Goal: Navigation & Orientation: Find specific page/section

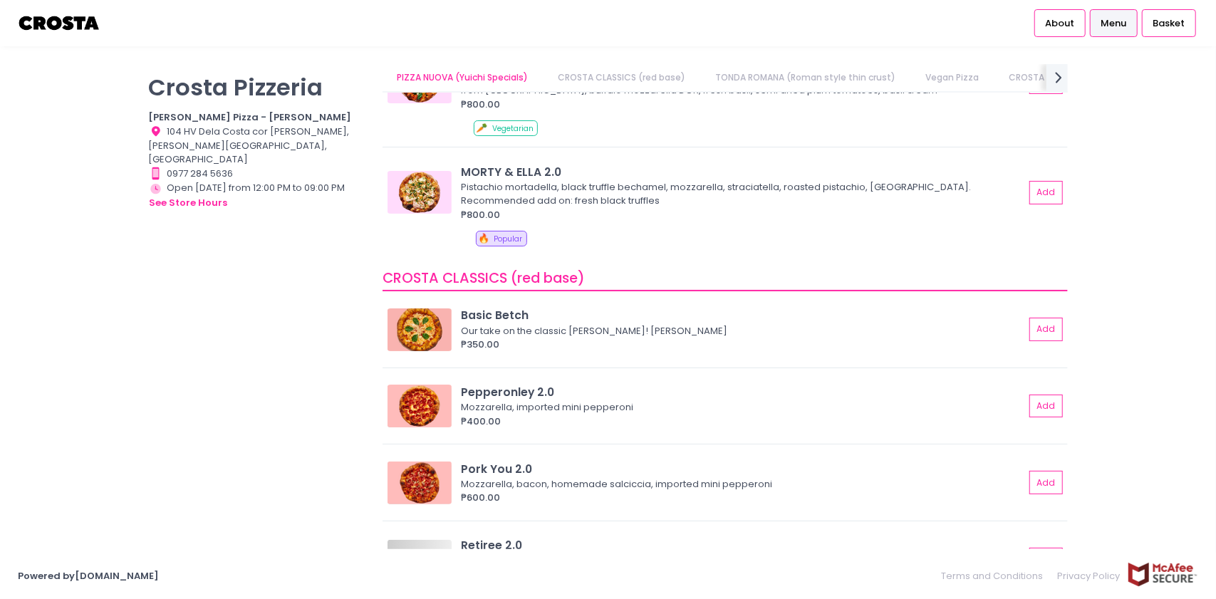
scroll to position [237, 0]
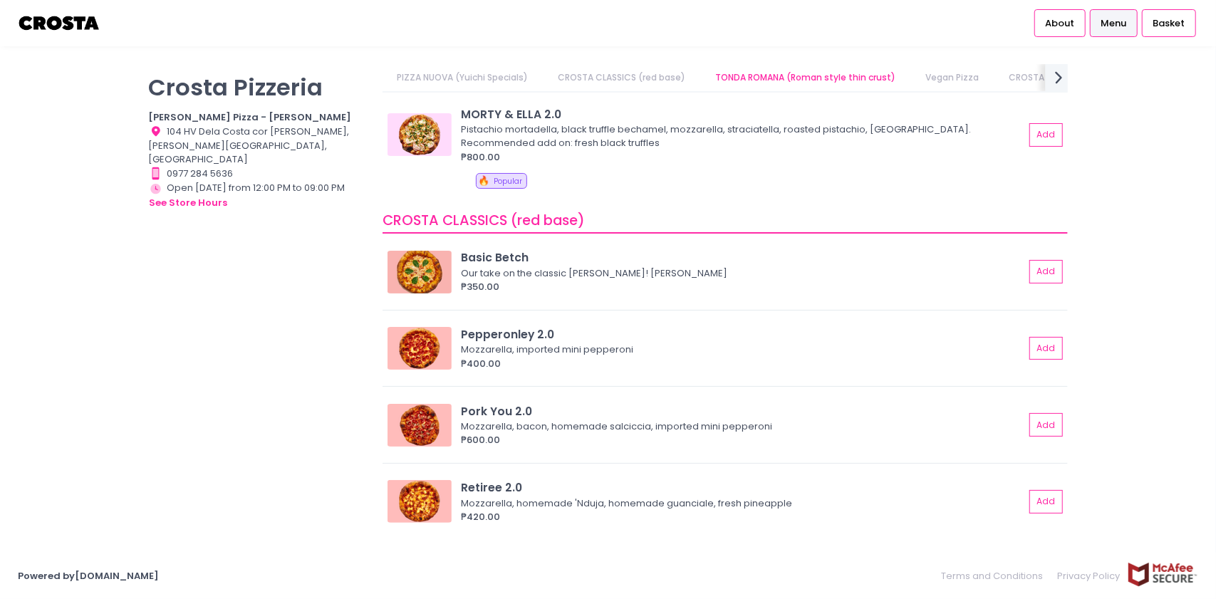
click at [1060, 78] on icon at bounding box center [1058, 77] width 7 height 12
click at [498, 80] on link "CROSTA CLASSICS (white base)" at bounding box center [531, 77] width 166 height 27
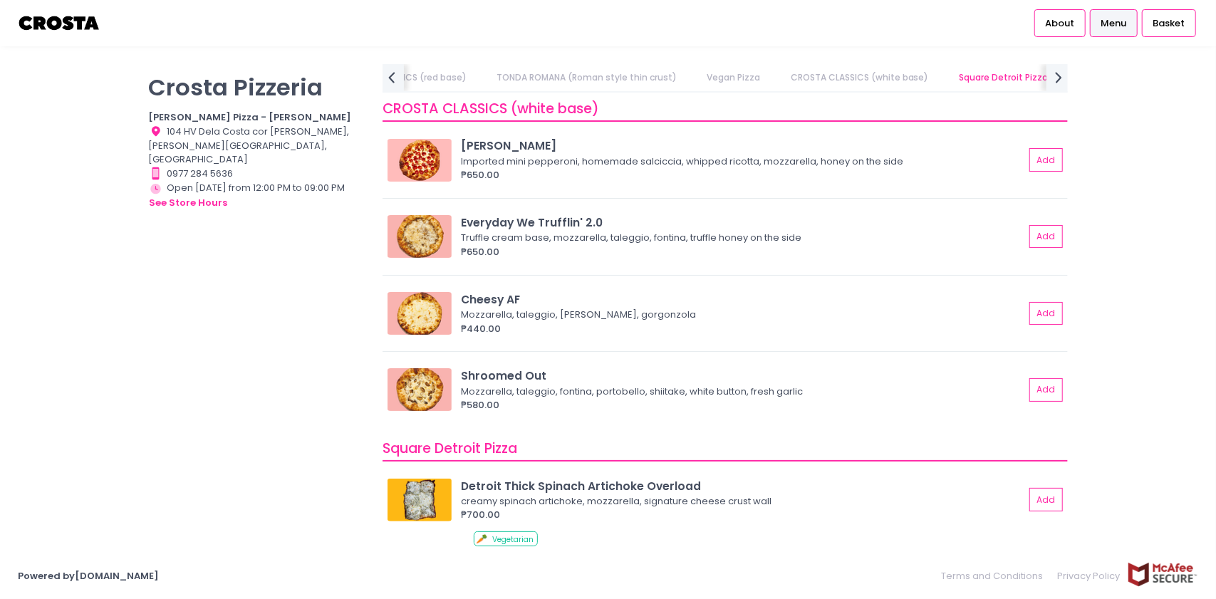
scroll to position [1153, 0]
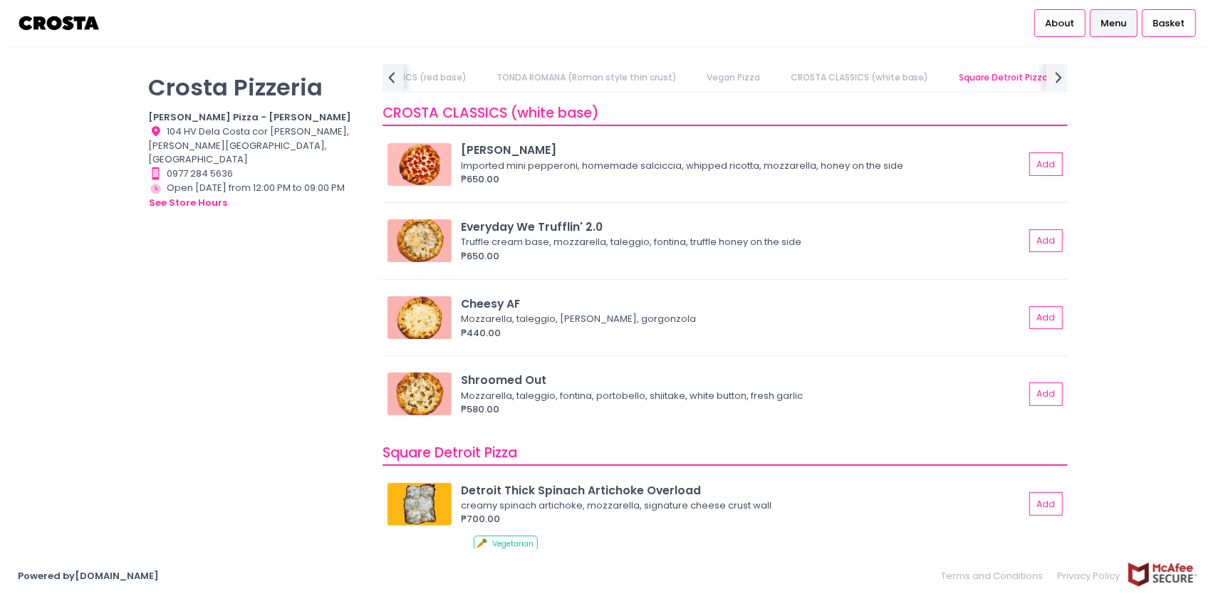
click at [636, 80] on link "TONDA ROMANA (Roman style thin crust)" at bounding box center [587, 77] width 208 height 27
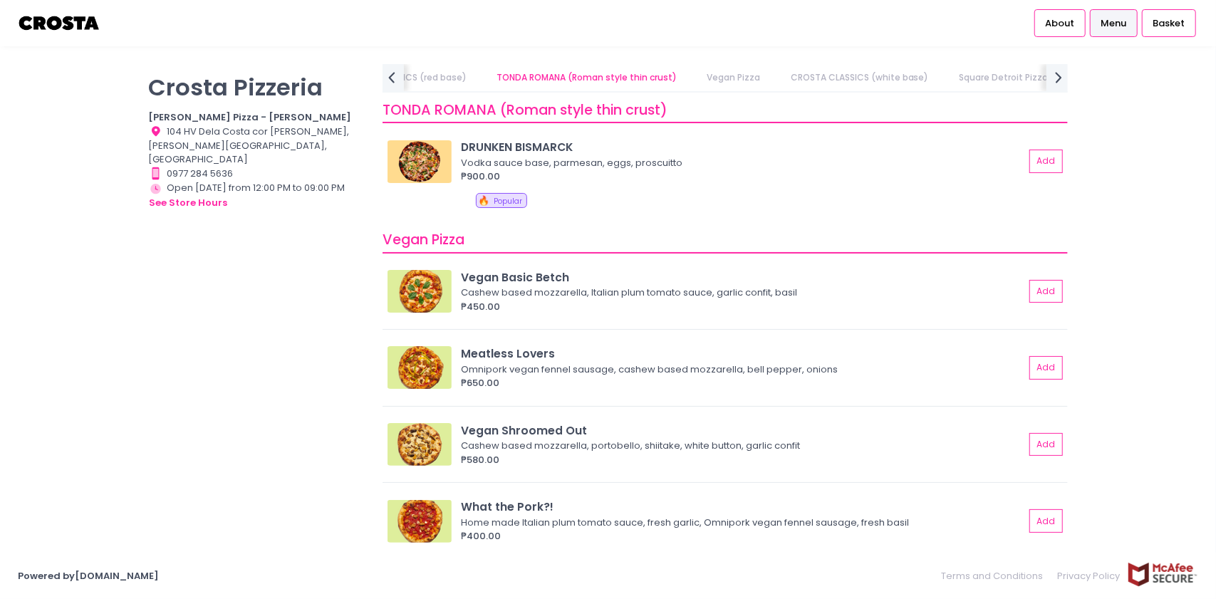
scroll to position [684, 0]
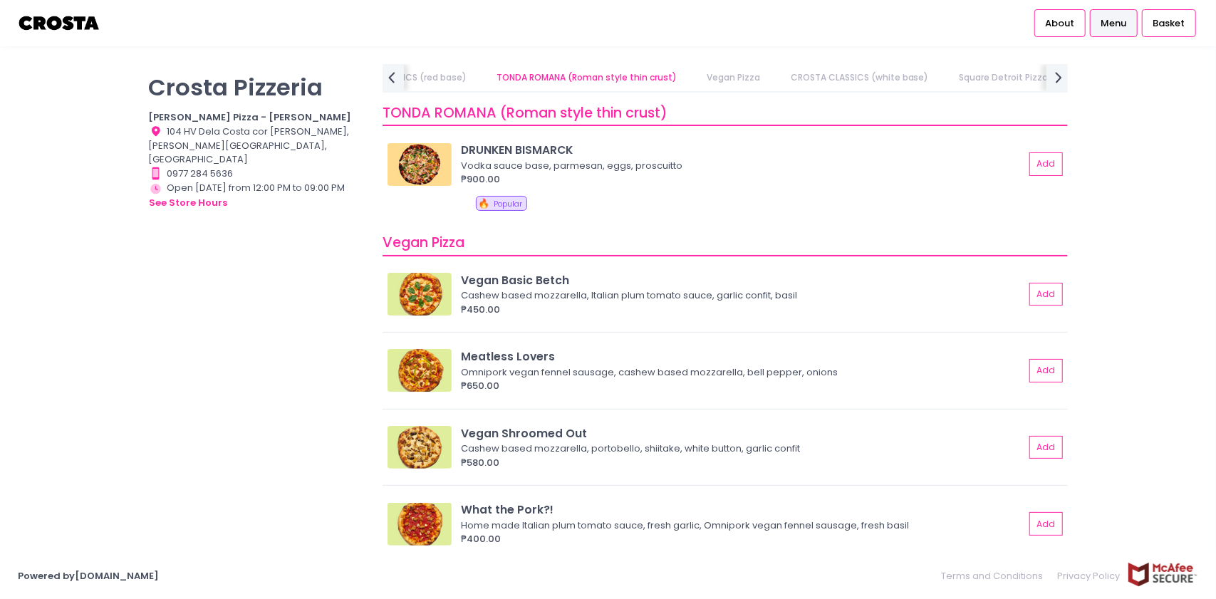
click at [754, 80] on link "Vegan Pizza" at bounding box center [733, 77] width 81 height 27
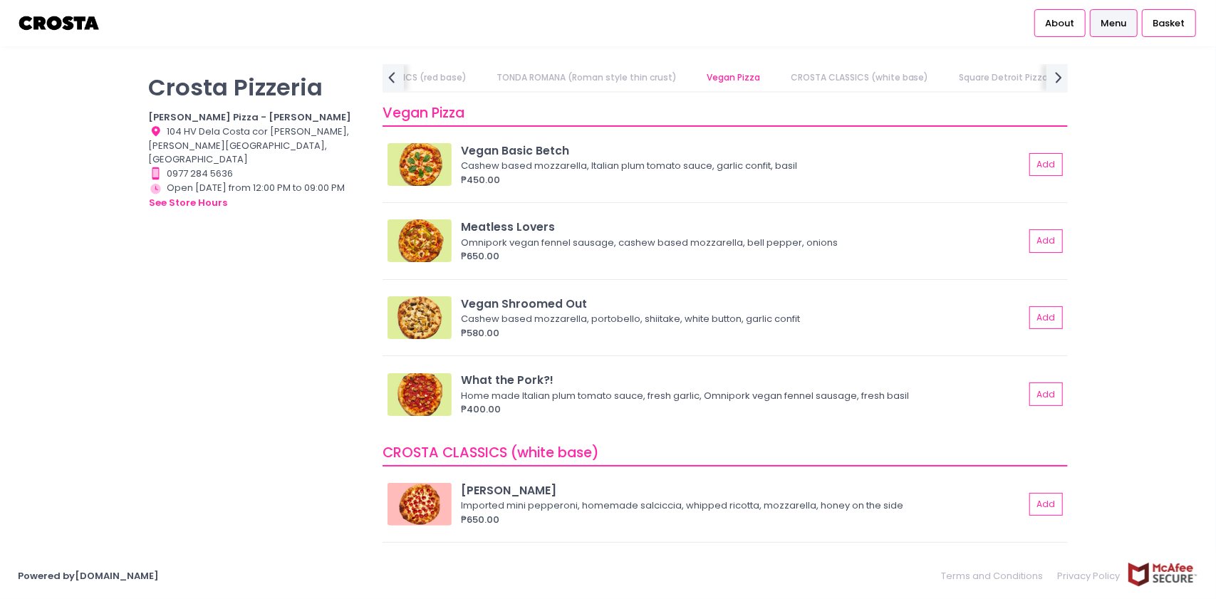
click at [814, 75] on link "CROSTA CLASSICS (white base)" at bounding box center [859, 77] width 166 height 27
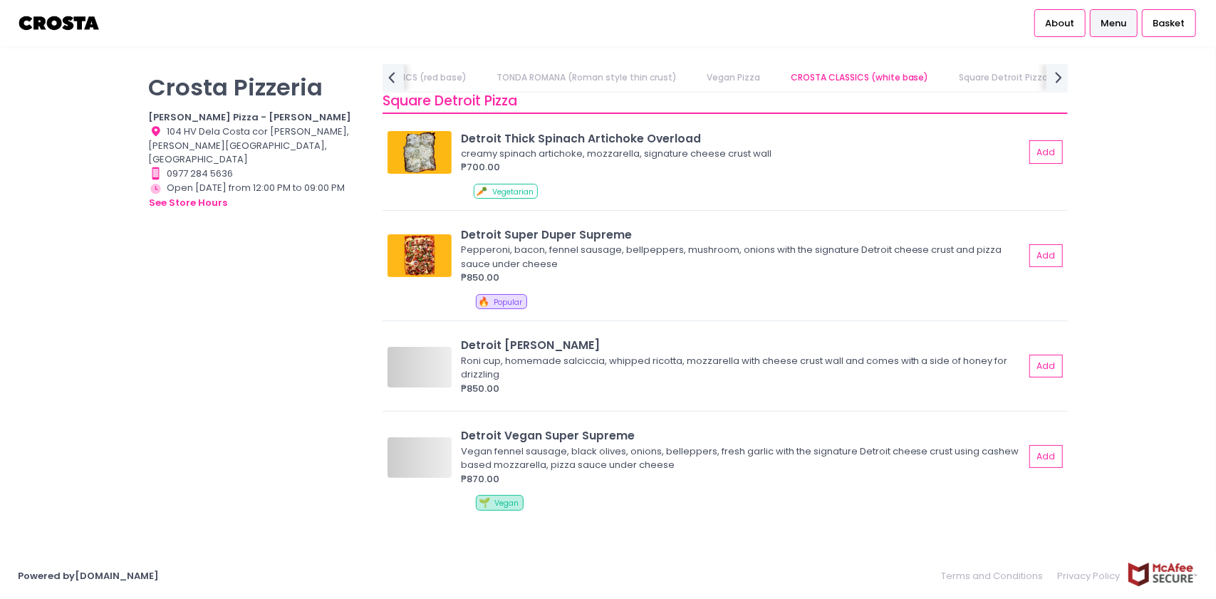
scroll to position [1509, 0]
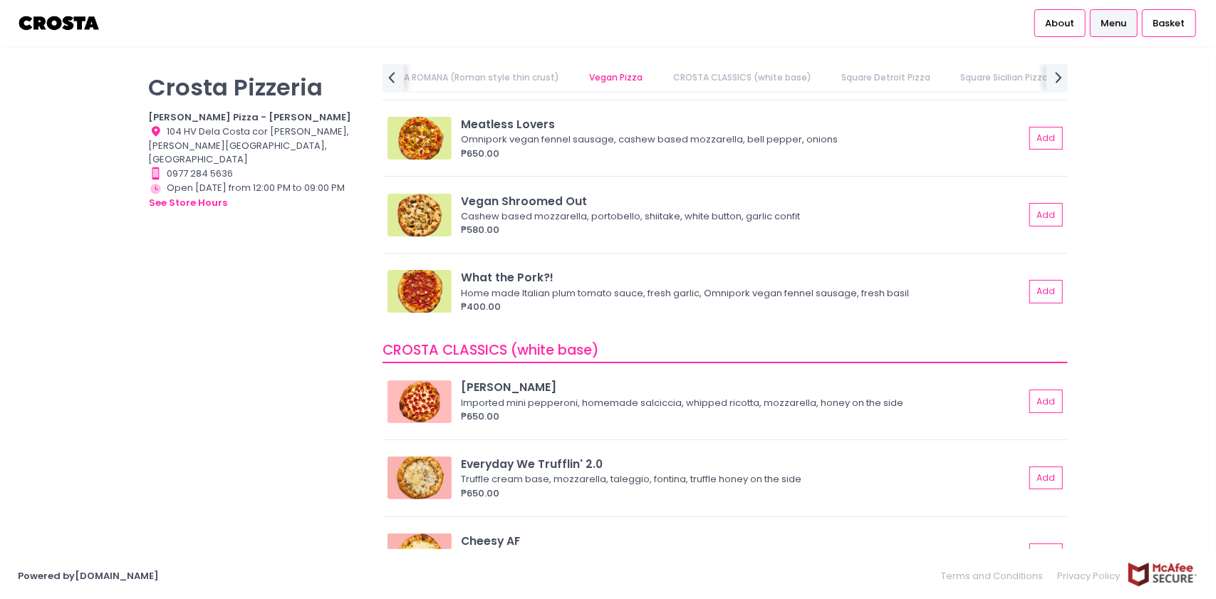
click at [859, 68] on link "Square Detroit Pizza" at bounding box center [886, 77] width 117 height 27
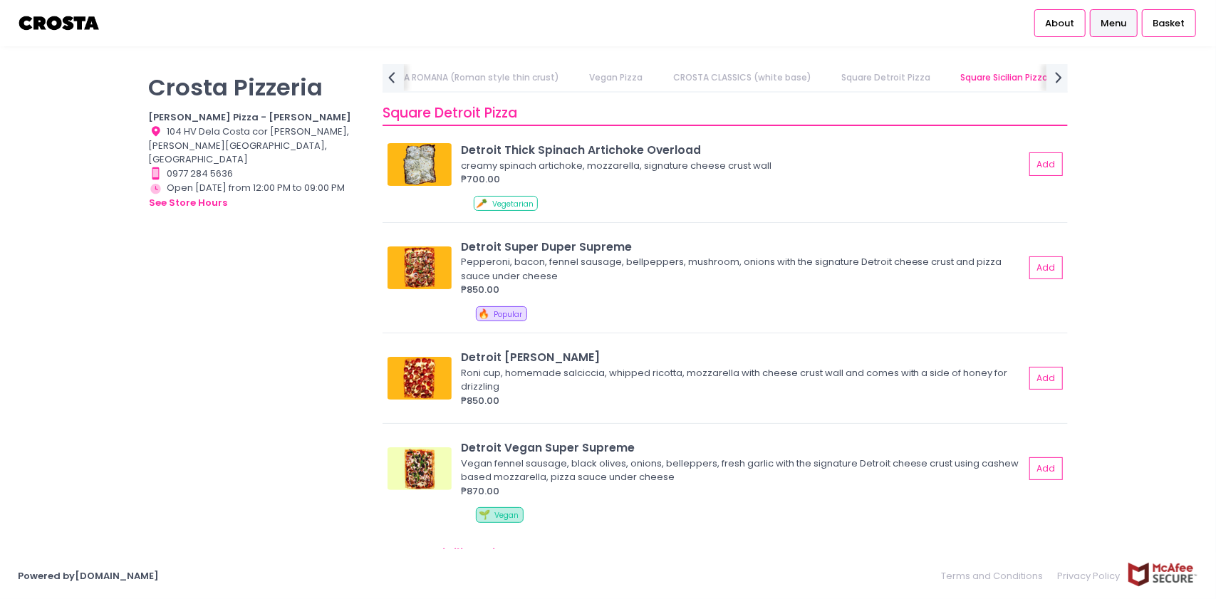
click at [979, 72] on link "Square Sicilian Pizza" at bounding box center [1004, 77] width 115 height 27
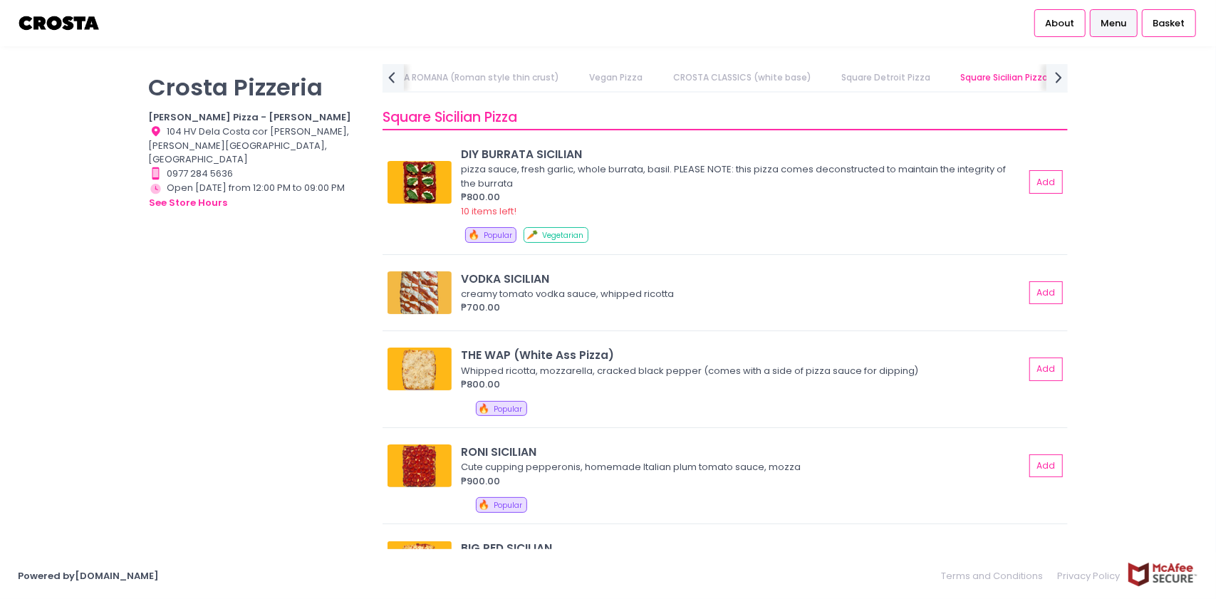
scroll to position [1932, 0]
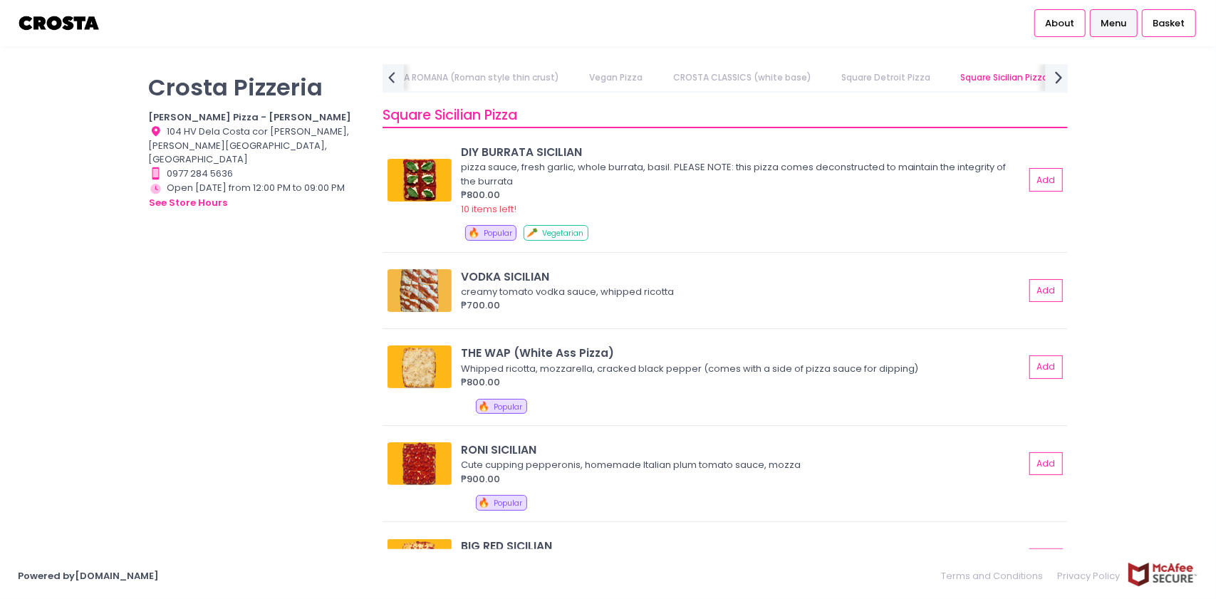
click at [1058, 69] on icon "next Created with Sketch." at bounding box center [1058, 77] width 21 height 21
click at [870, 80] on link "Detroit Thin Crust" at bounding box center [907, 77] width 108 height 27
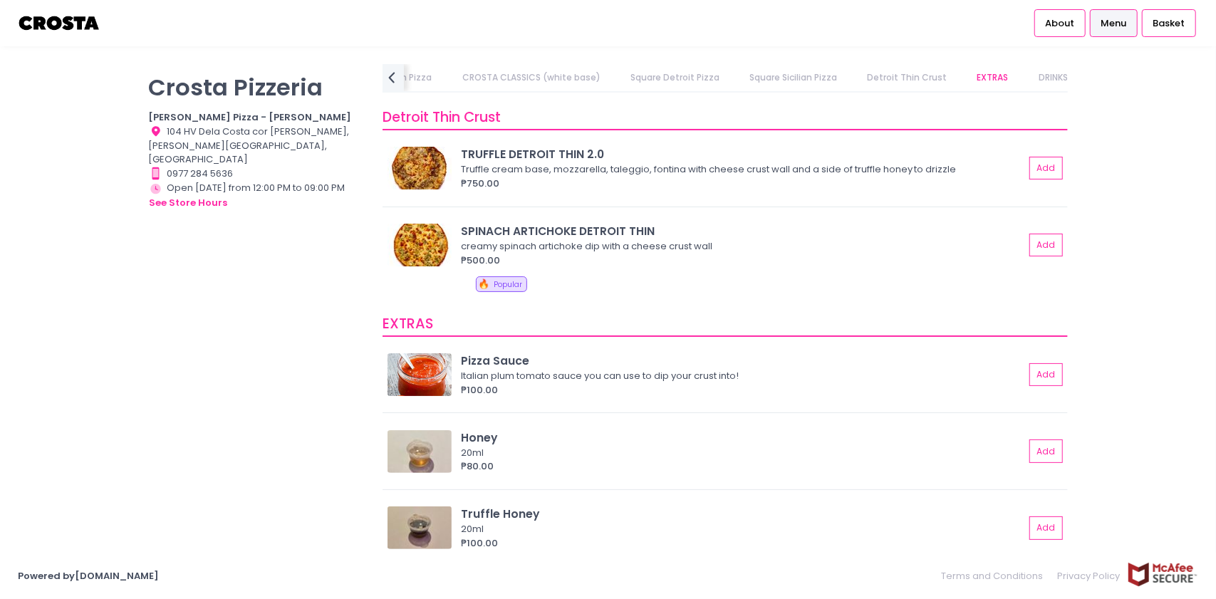
scroll to position [2434, 0]
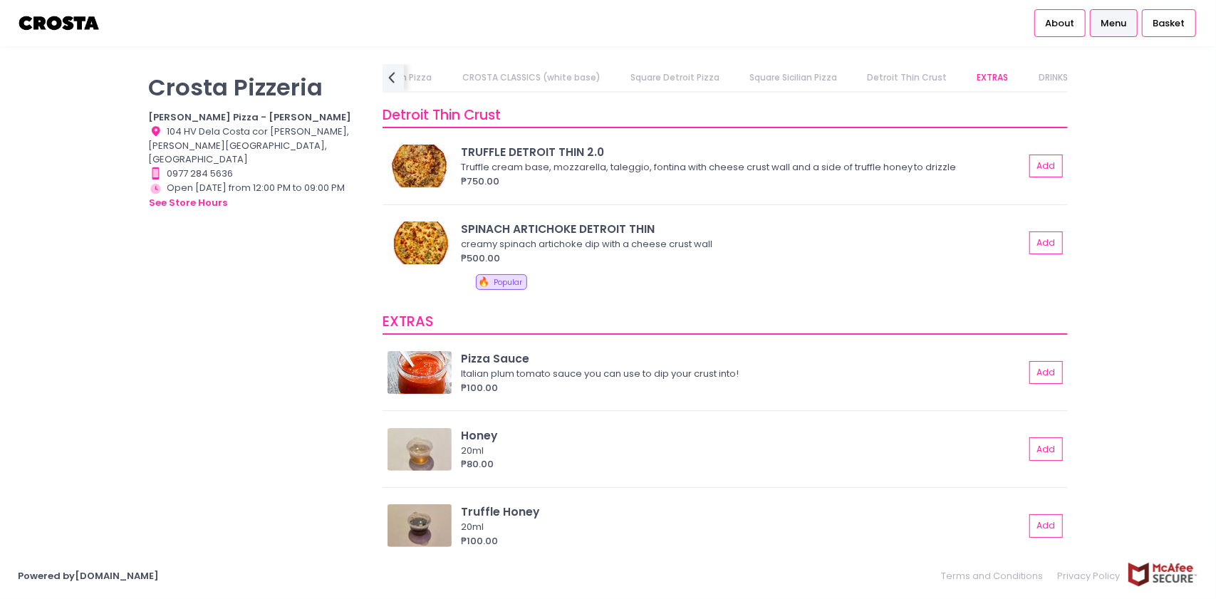
click at [981, 79] on link "EXTRAS" at bounding box center [992, 77] width 59 height 27
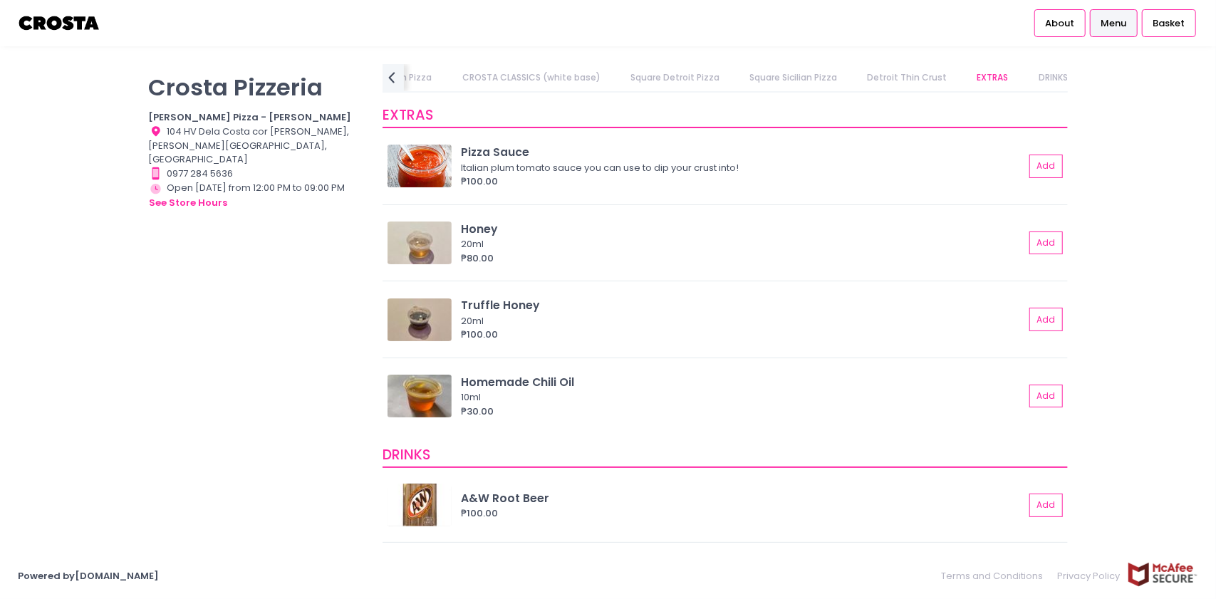
scroll to position [2640, 0]
click at [1025, 73] on link "DRINKS" at bounding box center [1053, 77] width 57 height 27
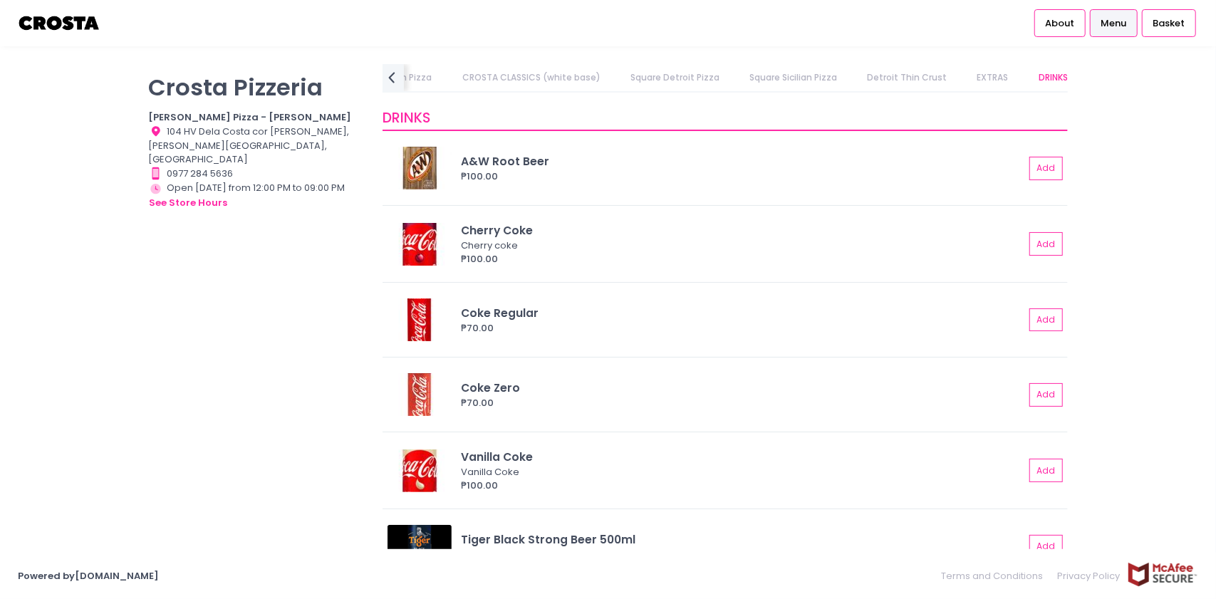
scroll to position [2980, 0]
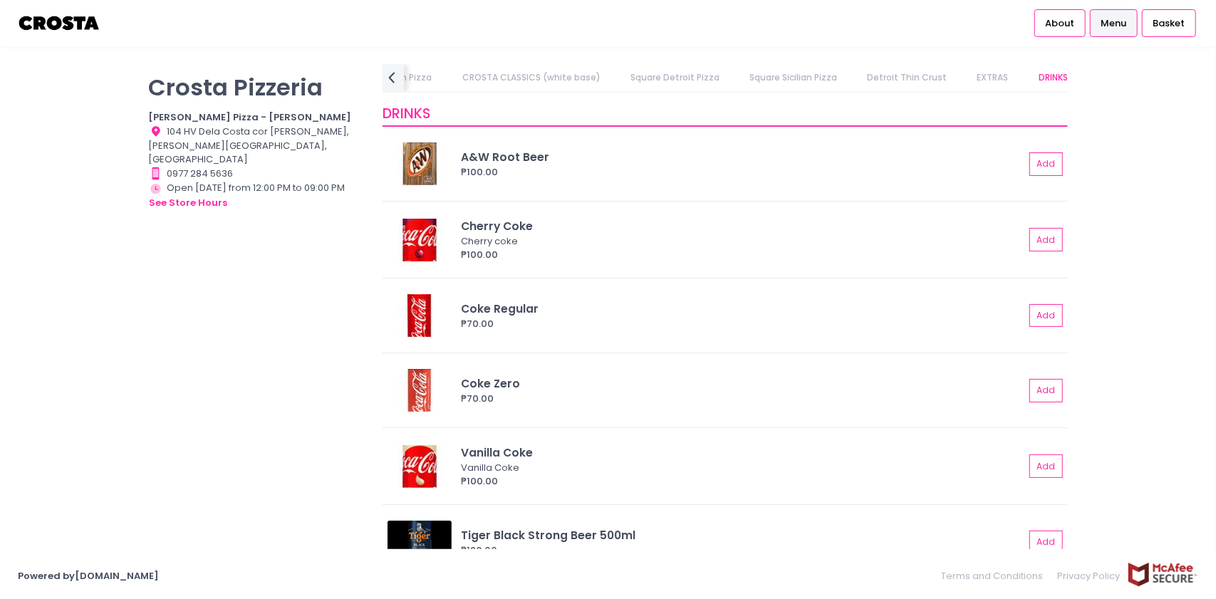
click at [964, 79] on link "EXTRAS" at bounding box center [992, 77] width 59 height 27
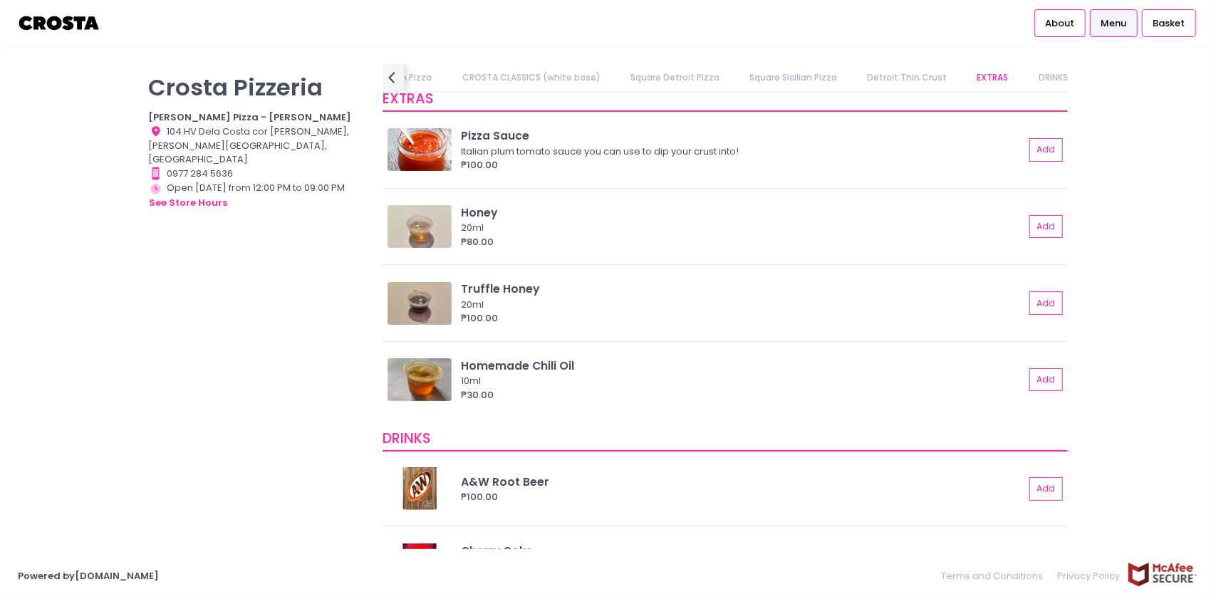
scroll to position [2640, 0]
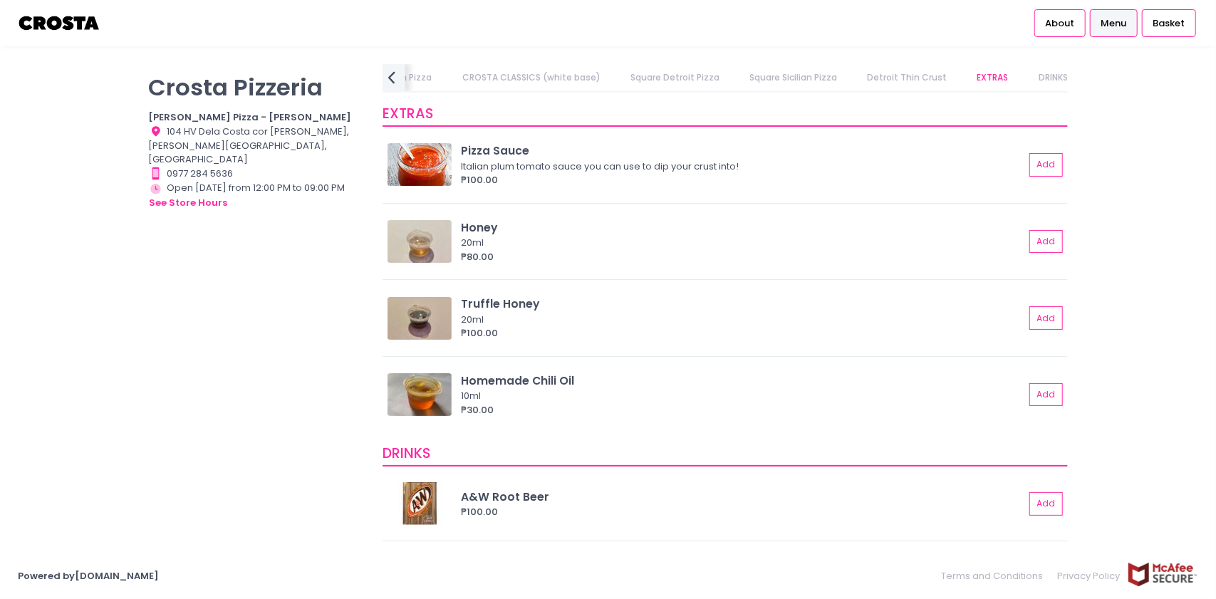
click at [397, 80] on icon "prev Created with Sketch." at bounding box center [392, 77] width 21 height 21
click at [460, 75] on link "TONDA ROMANA (Roman style thin crust)" at bounding box center [506, 77] width 208 height 27
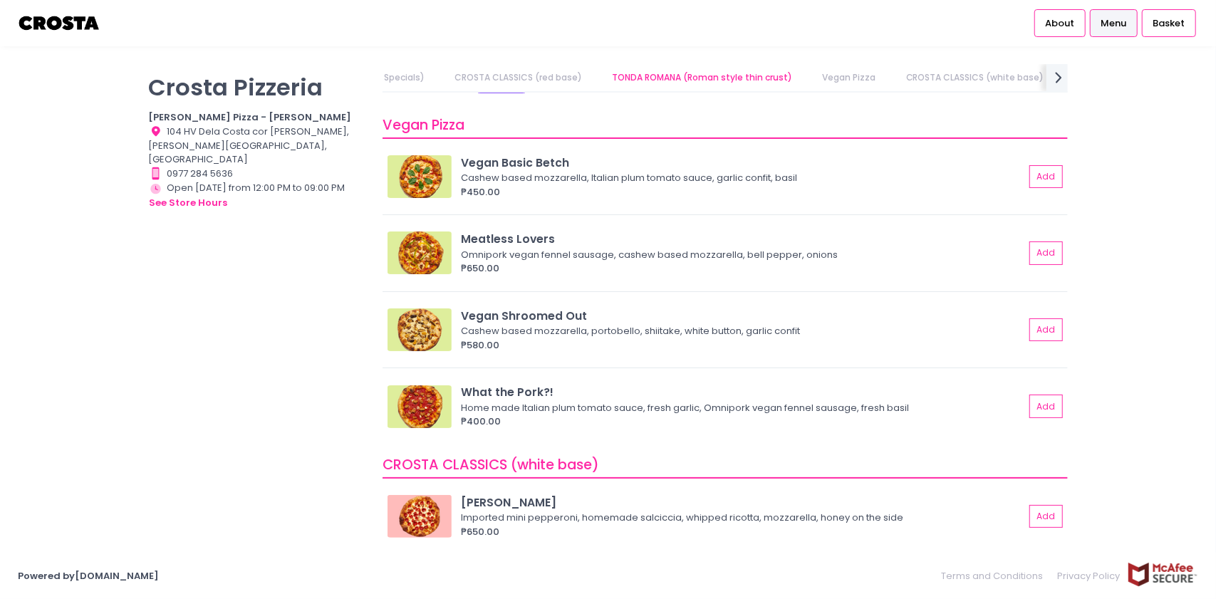
scroll to position [802, 0]
click at [575, 78] on link "CROSTA CLASSICS (red base)" at bounding box center [536, 77] width 155 height 27
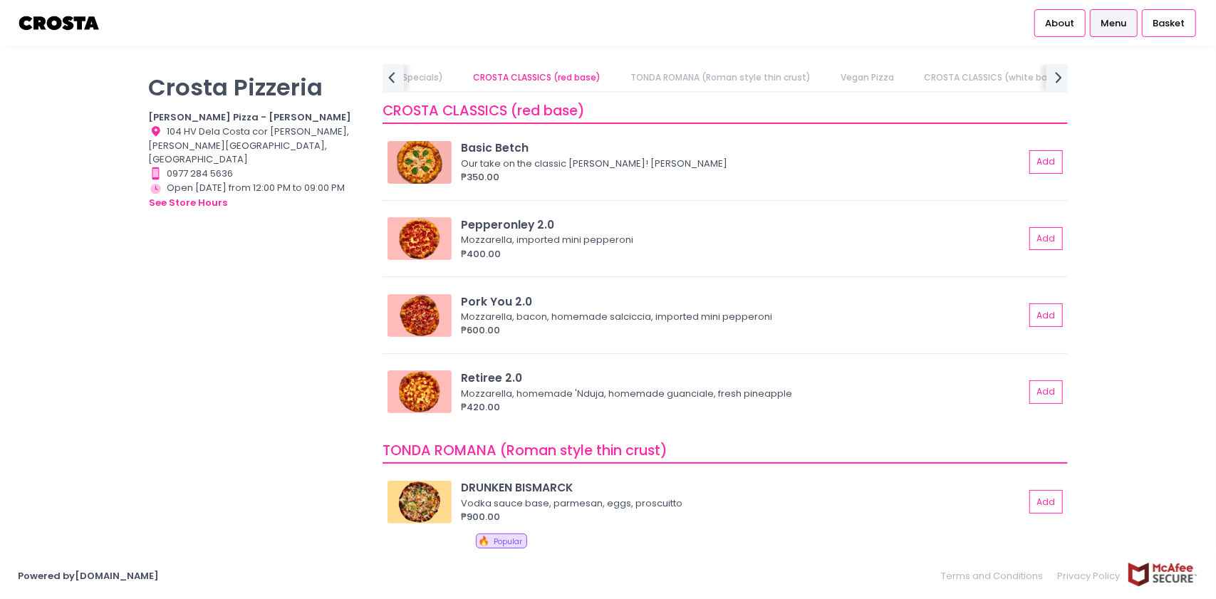
scroll to position [344, 0]
